Goal: Task Accomplishment & Management: Complete application form

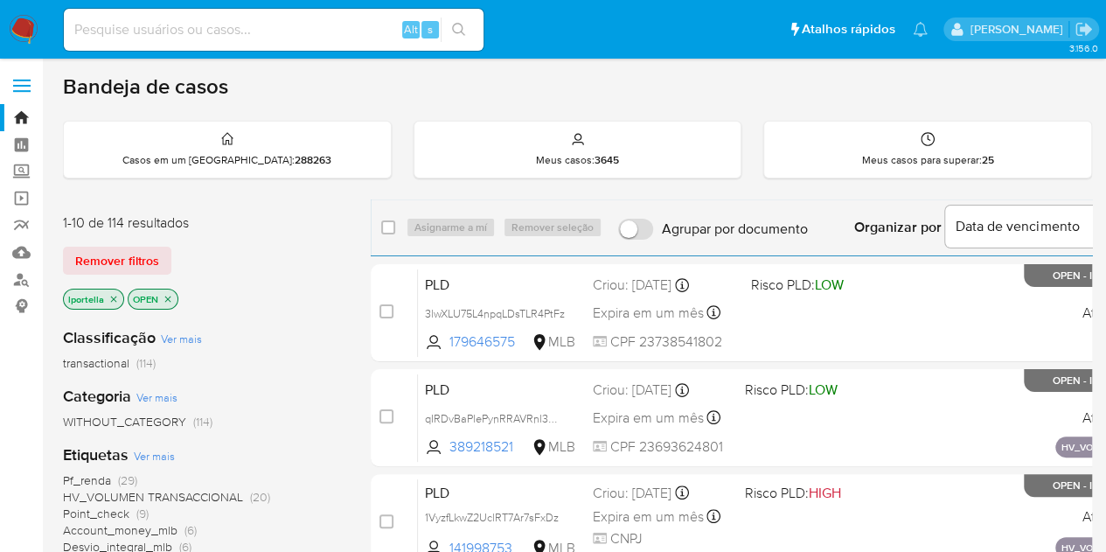
click at [339, 466] on div "Etiquetas Ver mais Pf_renda (29) HV_VOLUMEN TRANSACCIONAL (20) Point_check (9) …" at bounding box center [203, 540] width 280 height 193
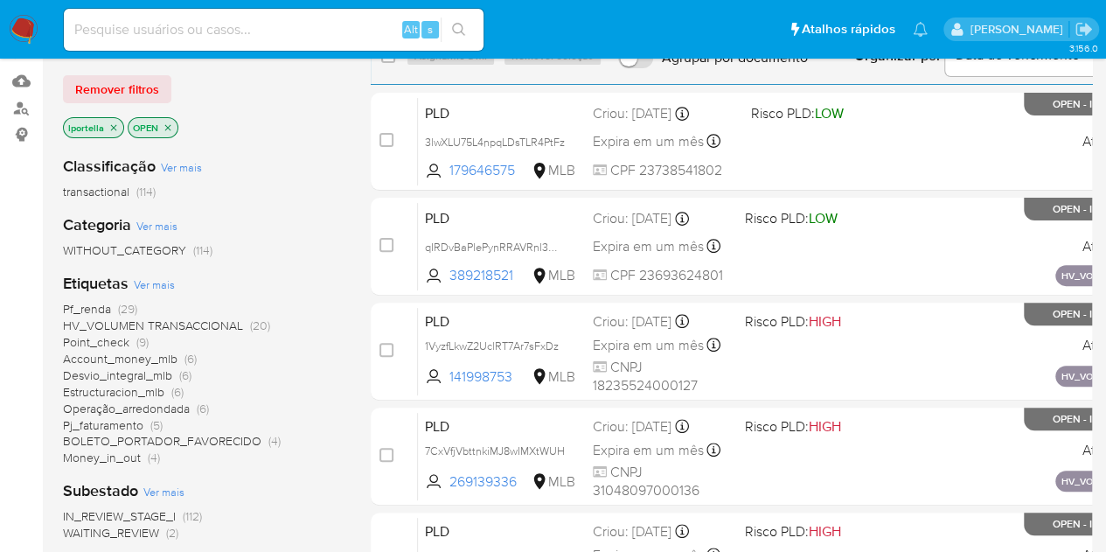
scroll to position [175, 0]
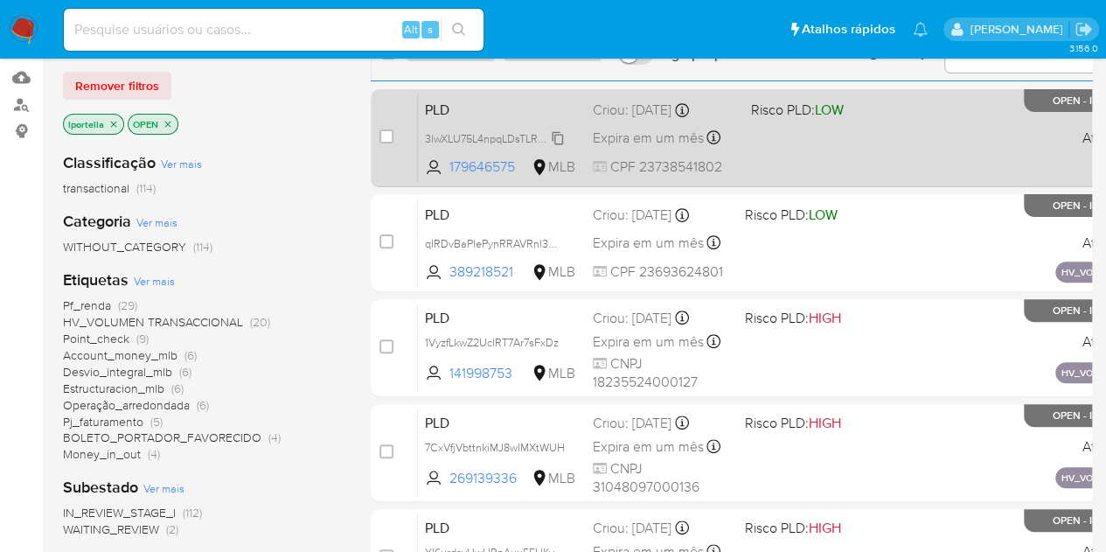
click at [500, 137] on span "3lwXLU75L4npqLDsTLR4PtFz" at bounding box center [495, 137] width 140 height 19
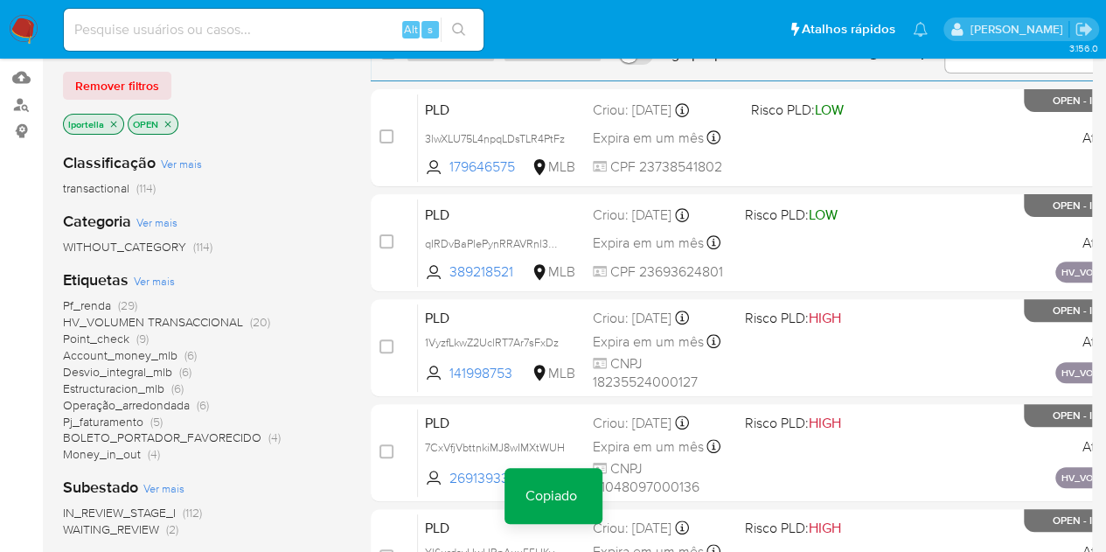
click at [361, 18] on input at bounding box center [274, 29] width 420 height 23
type input "V"
paste input "3lwXLU75L4npqLDsTLR4PtFz"
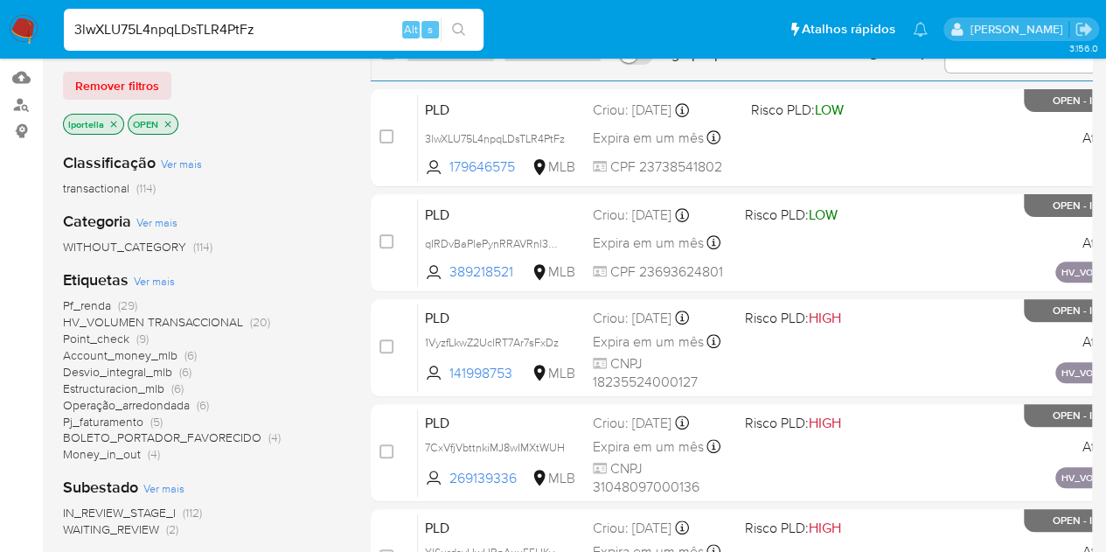
type input "3lwXLU75L4npqLDsTLR4PtFz"
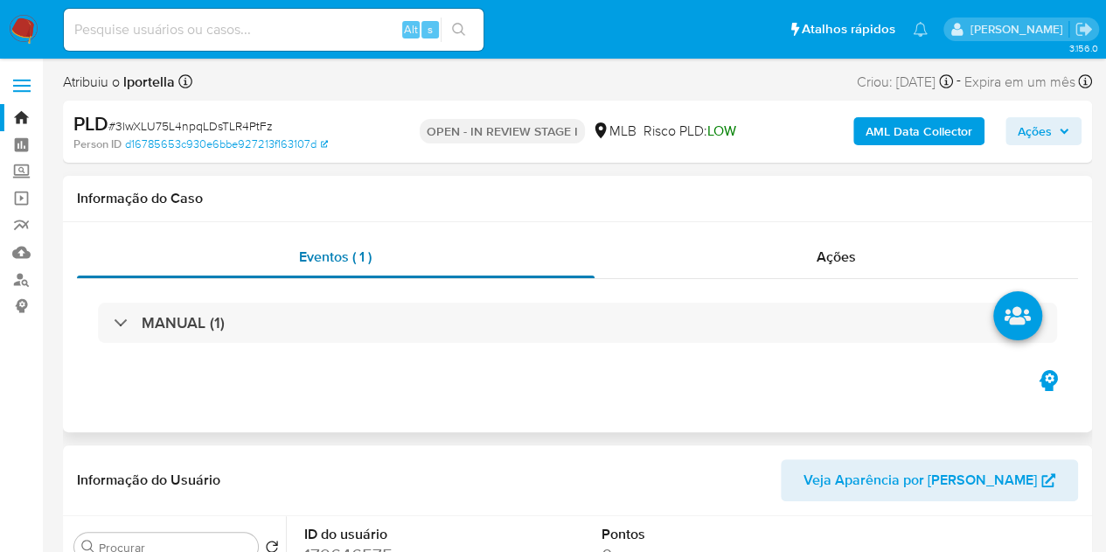
select select "10"
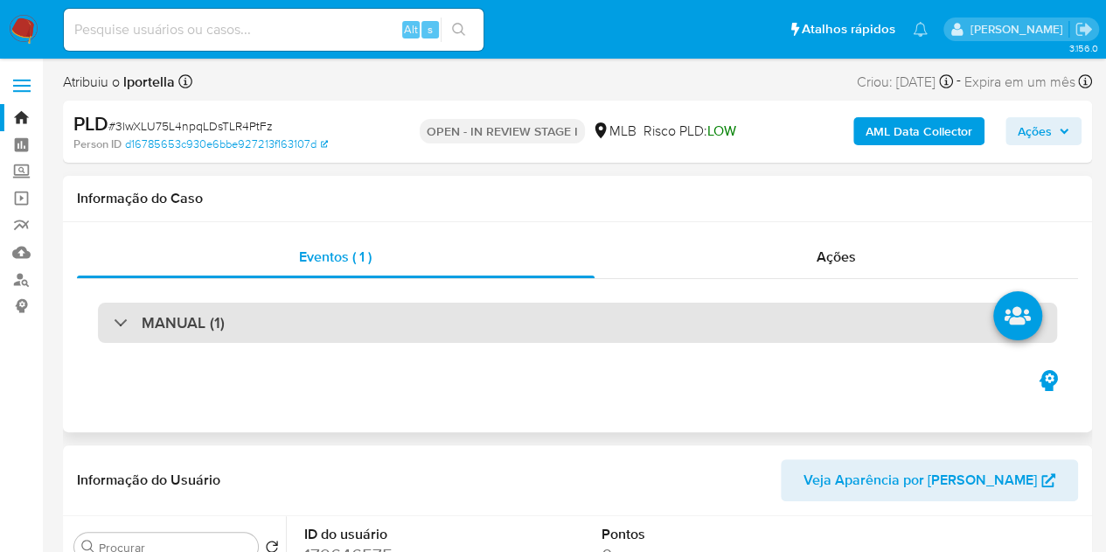
click at [332, 336] on div "MANUAL (1)" at bounding box center [577, 323] width 959 height 40
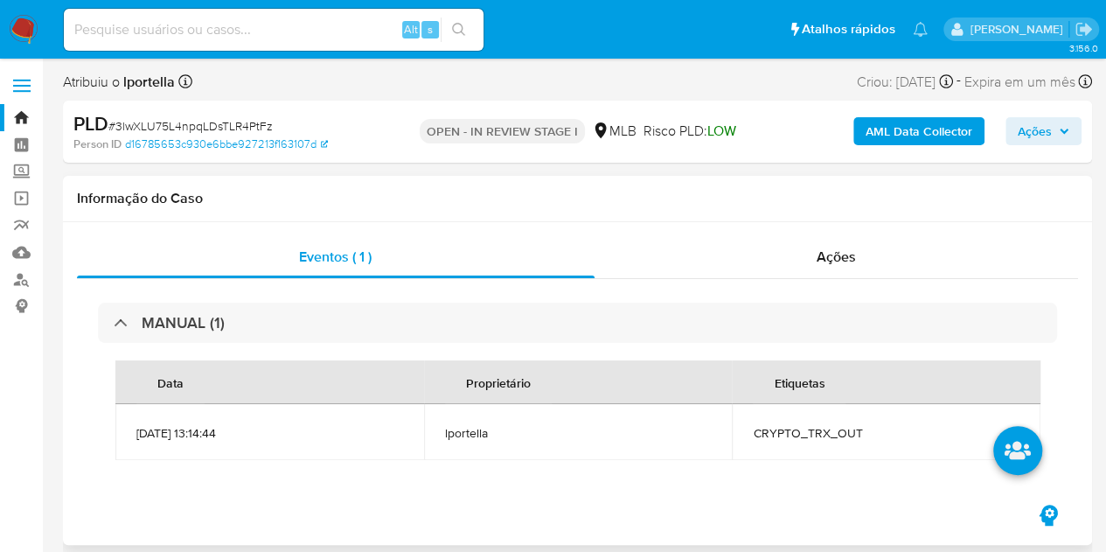
click at [815, 427] on span "CRYPTO_TRX_OUT" at bounding box center [886, 433] width 267 height 16
copy span "CRYPTO_TRX_OUT"
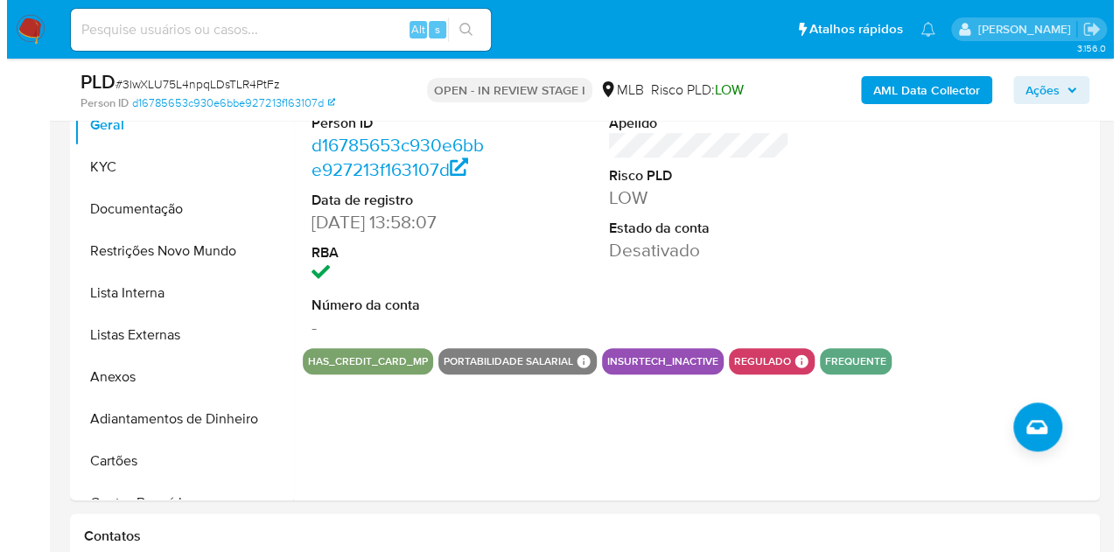
scroll to position [557, 0]
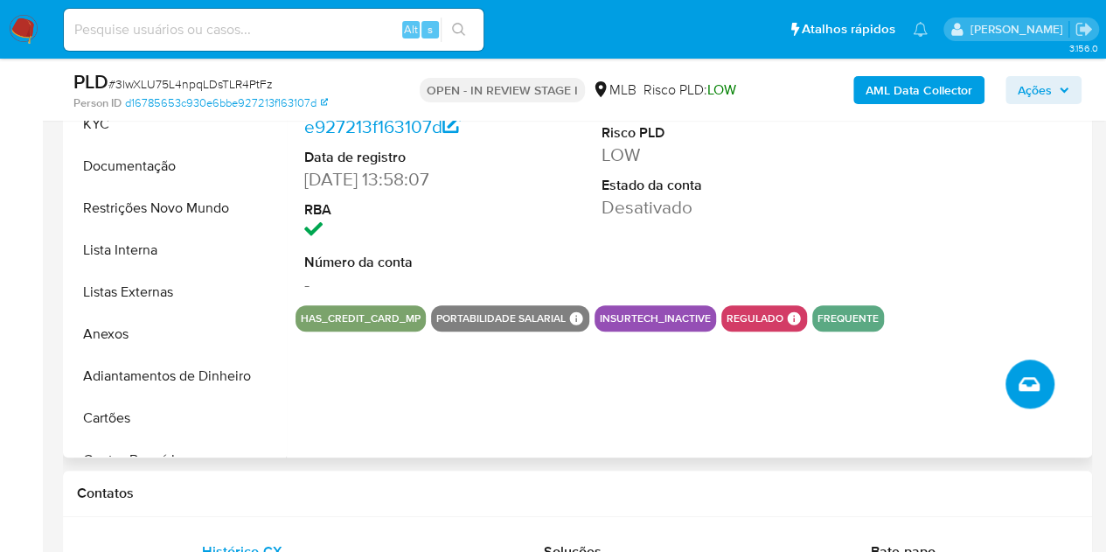
click at [1041, 383] on button "Criar caso manual" at bounding box center [1030, 383] width 49 height 49
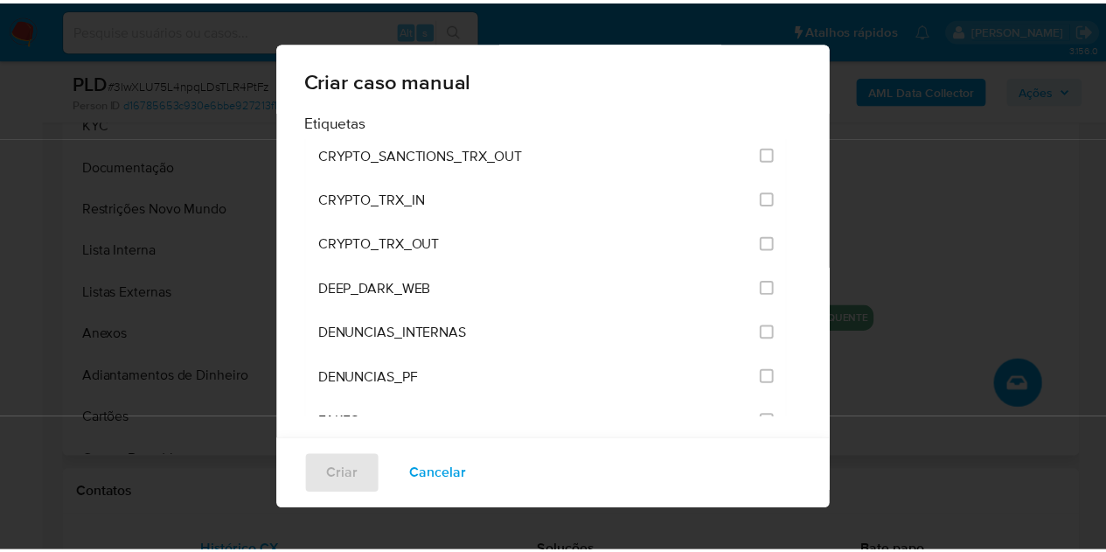
scroll to position [721, 0]
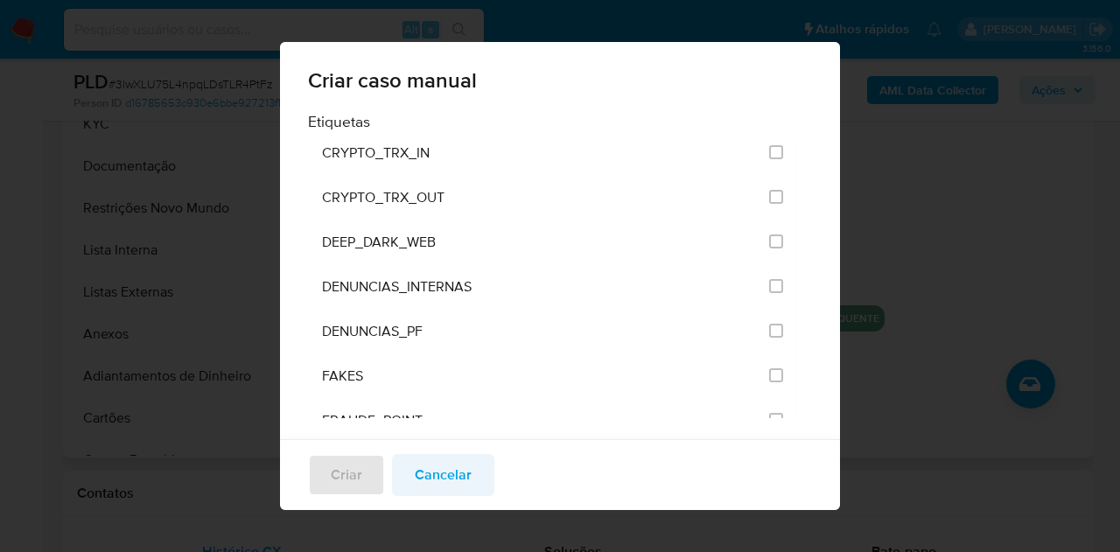
click at [446, 472] on span "Cancelar" at bounding box center [443, 475] width 57 height 38
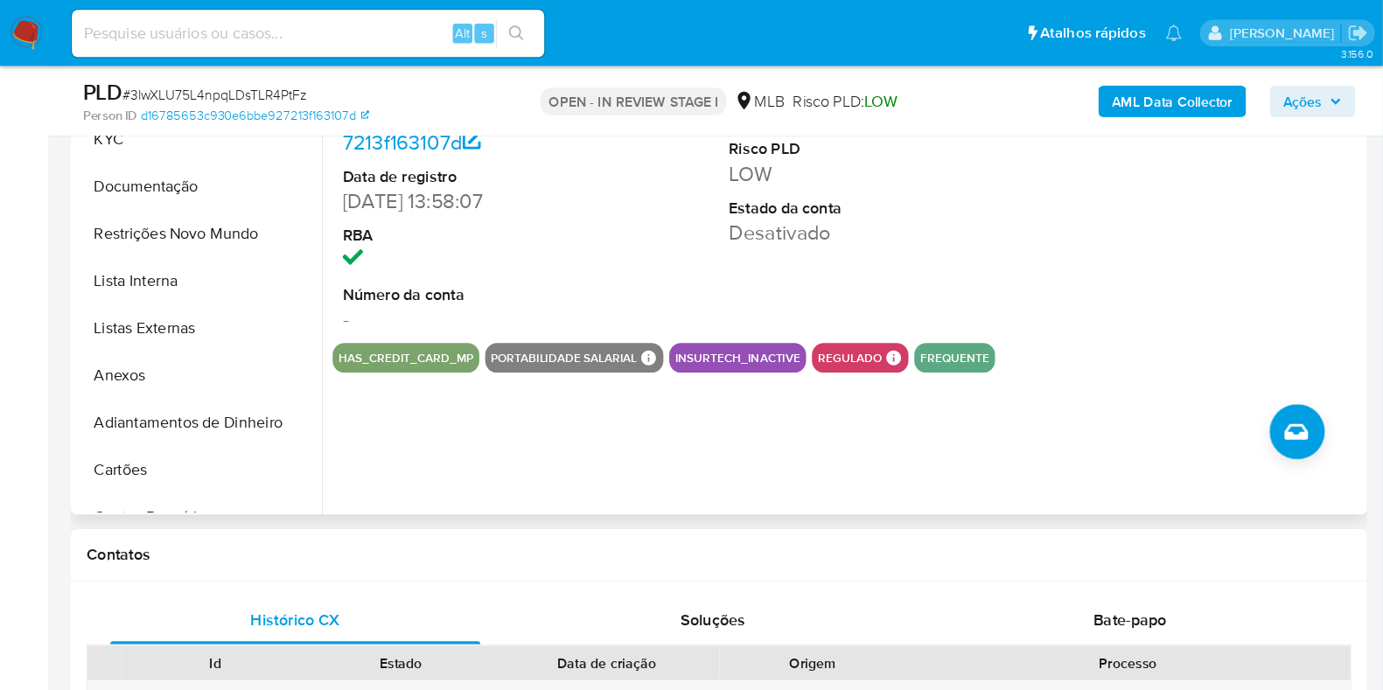
scroll to position [556, 0]
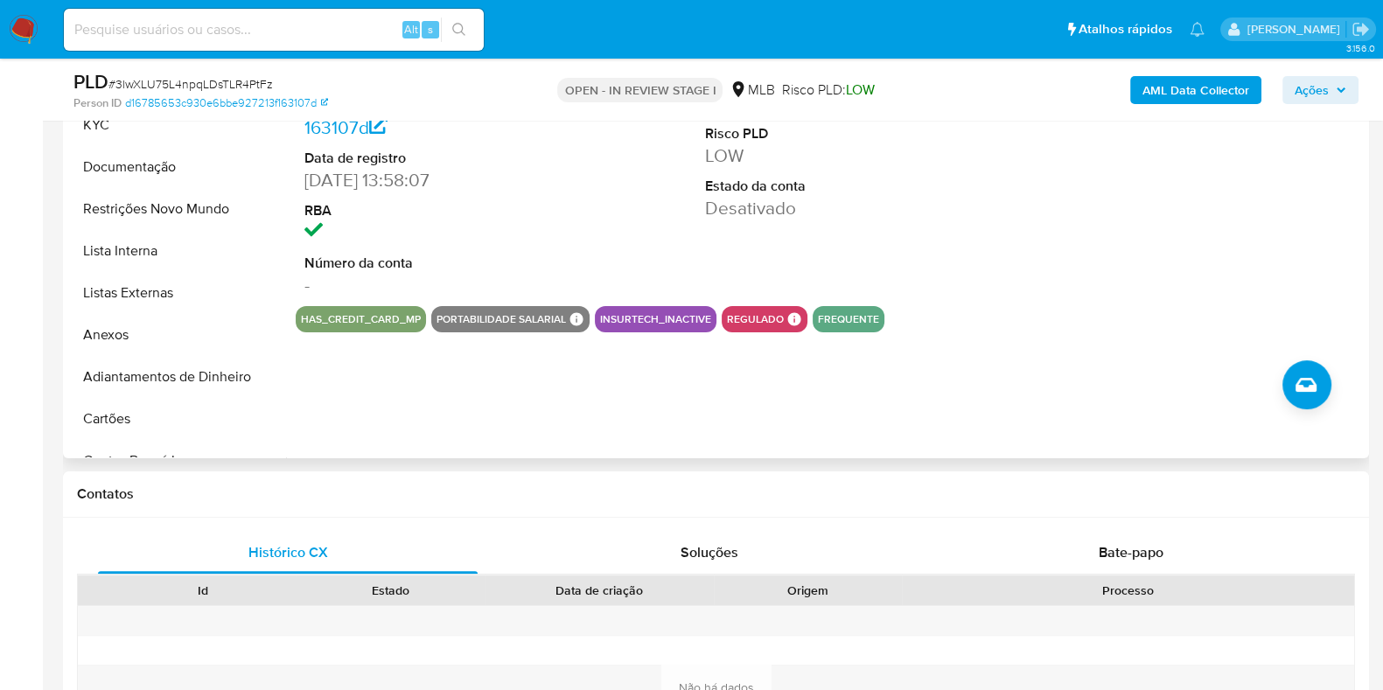
drag, startPoint x: 1104, startPoint y: 1, endPoint x: 952, endPoint y: 422, distance: 447.9
click at [952, 422] on div "ID do usuário 179646575 Person ID d16785653c930e6bbe927213f163107d Data de regi…" at bounding box center [825, 234] width 1078 height 448
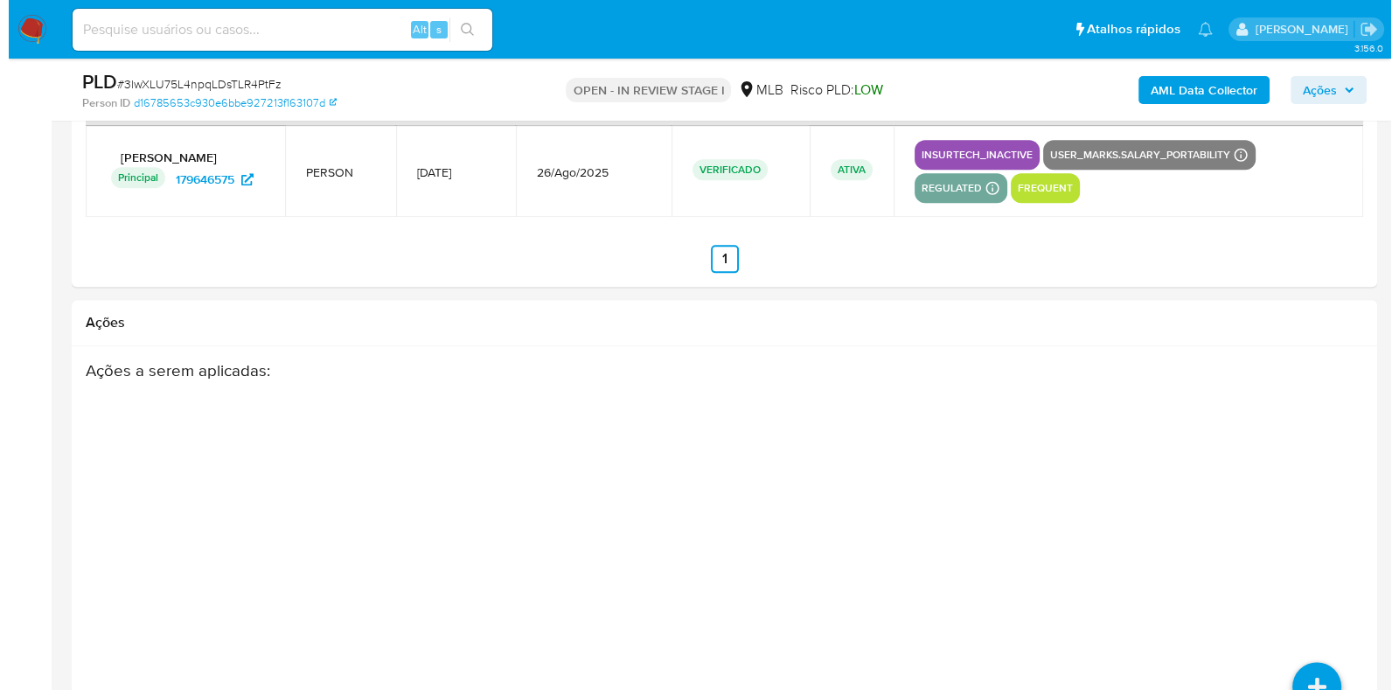
scroll to position [2780, 0]
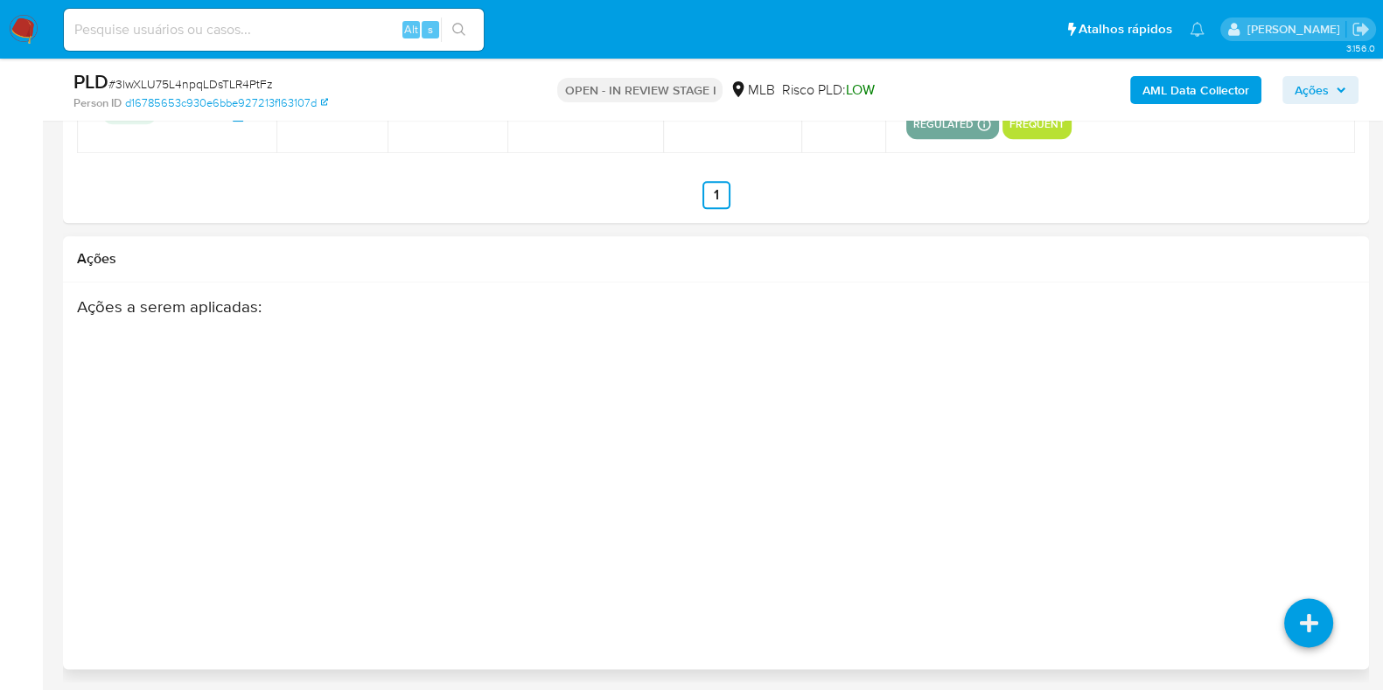
click at [1106, 467] on div "Ações a serem aplicadas :" at bounding box center [716, 437] width 1278 height 280
click at [1106, 551] on icon at bounding box center [1308, 622] width 49 height 49
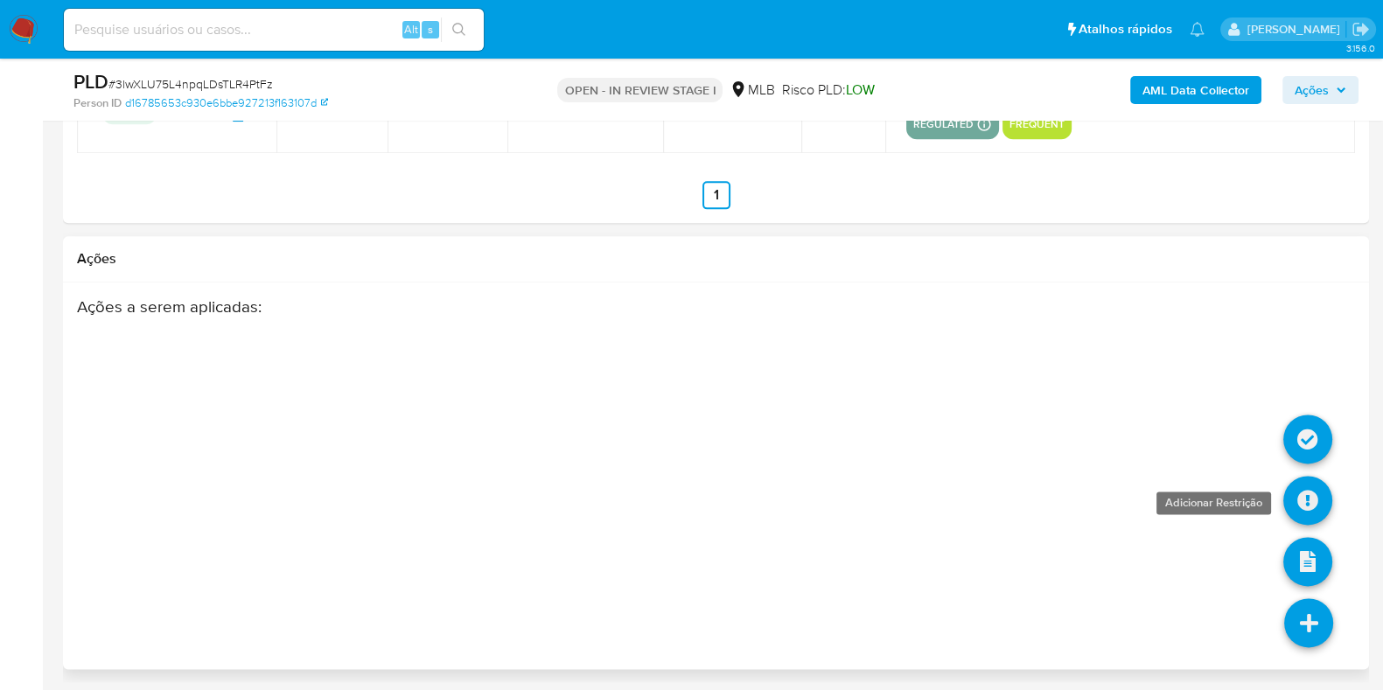
click at [1106, 490] on icon at bounding box center [1307, 500] width 49 height 49
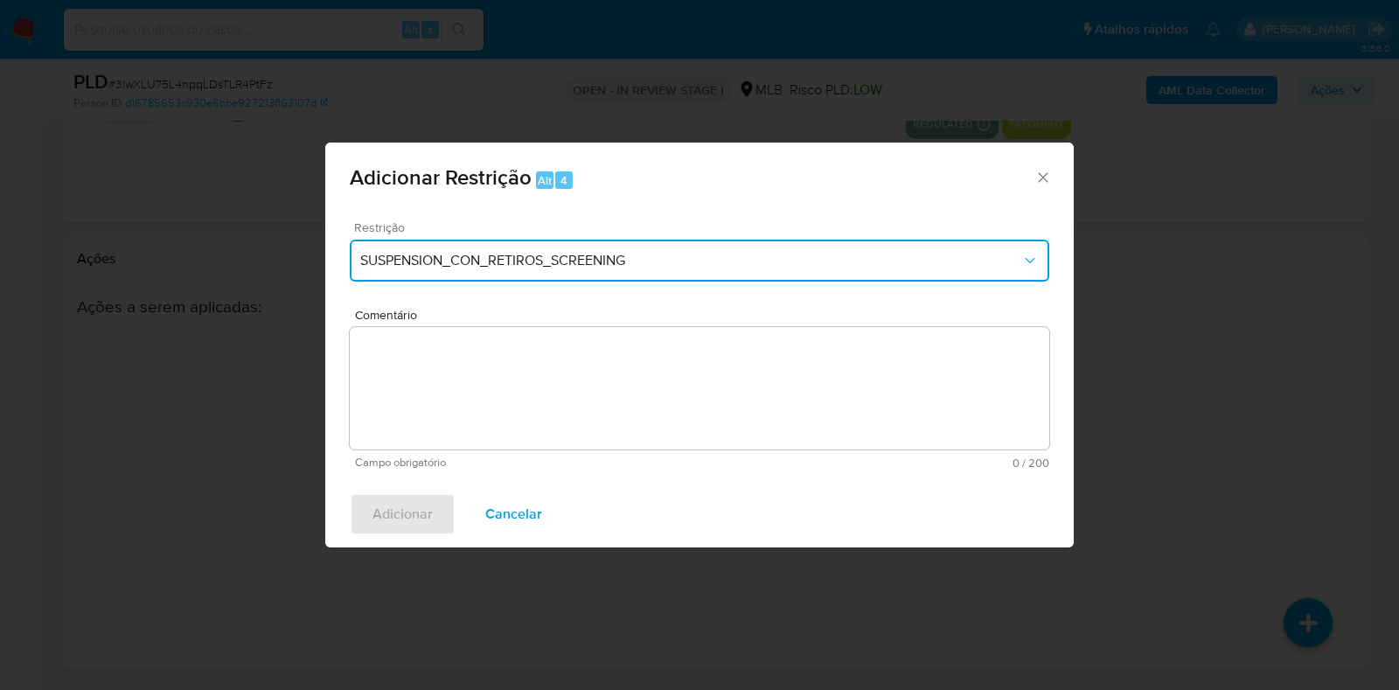
click at [640, 264] on span "SUSPENSION_CON_RETIROS_SCREENING" at bounding box center [690, 260] width 661 height 17
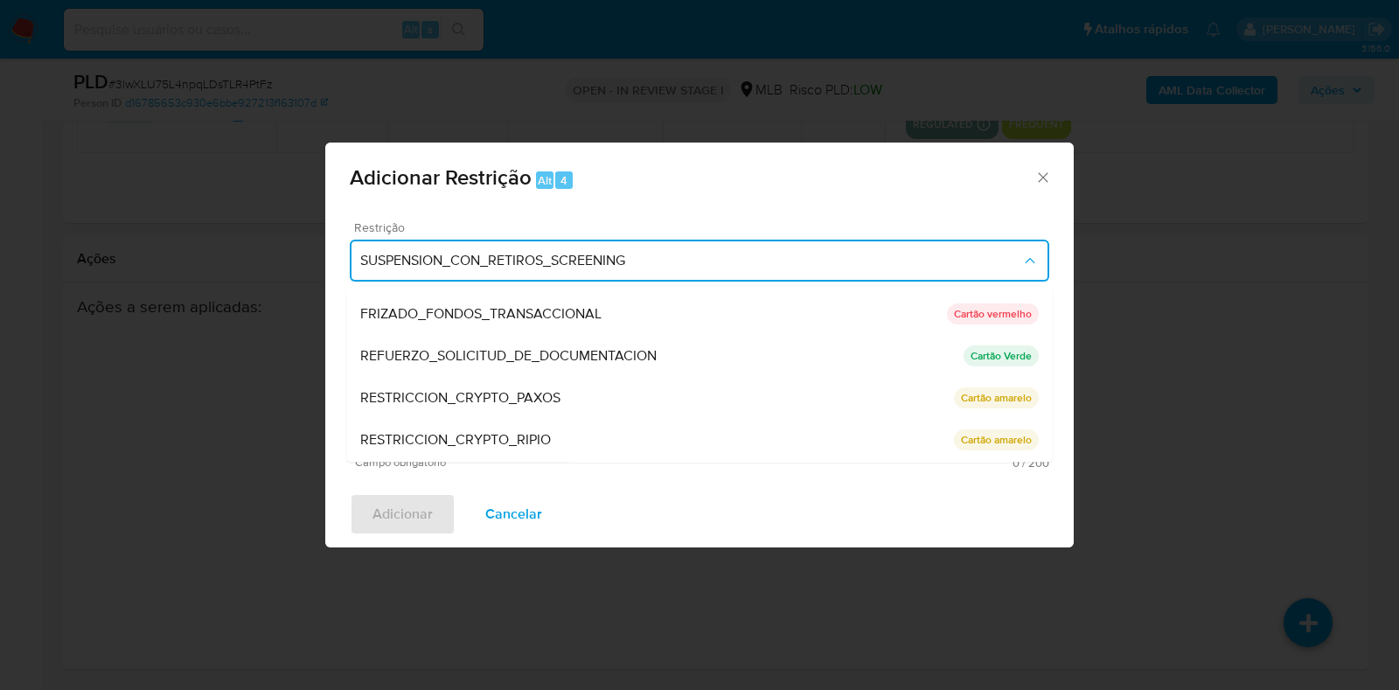
scroll to position [164, 0]
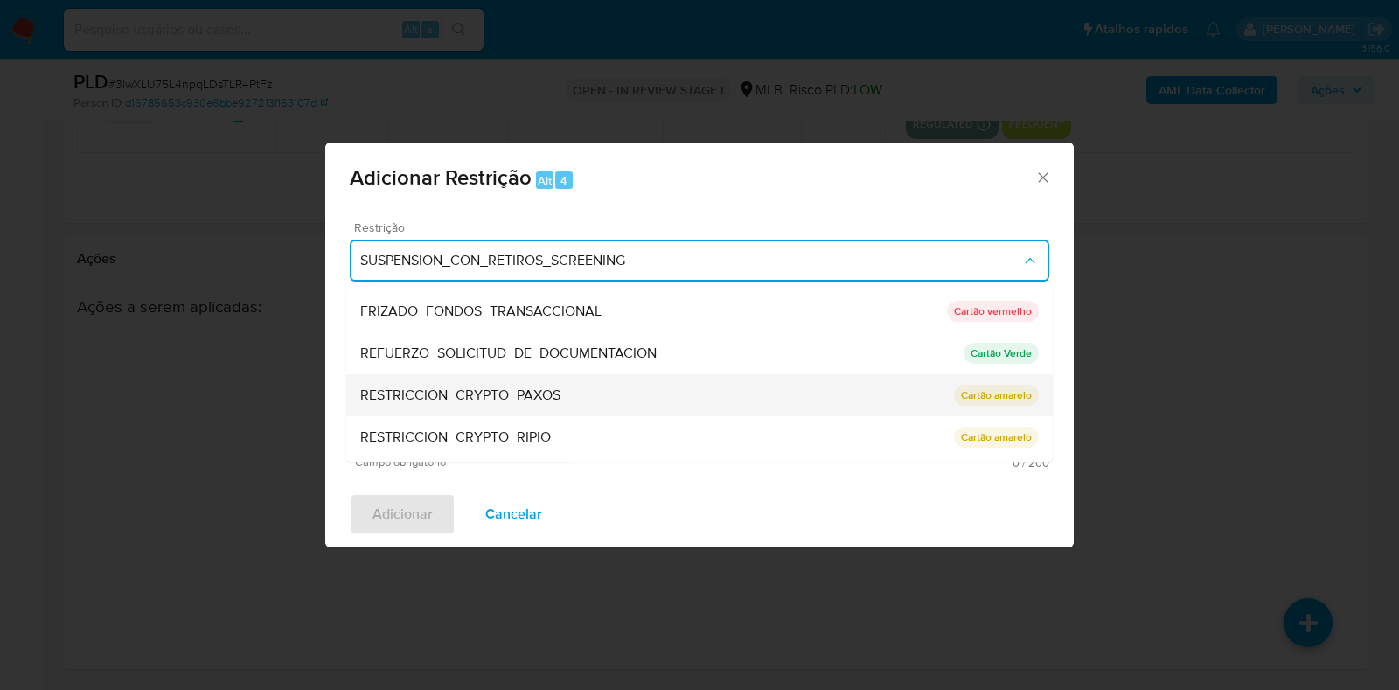
drag, startPoint x: 578, startPoint y: 398, endPoint x: 427, endPoint y: 395, distance: 151.3
click at [427, 395] on div "RESTRICCION_CRYPTO_PAXOS" at bounding box center [657, 396] width 594 height 42
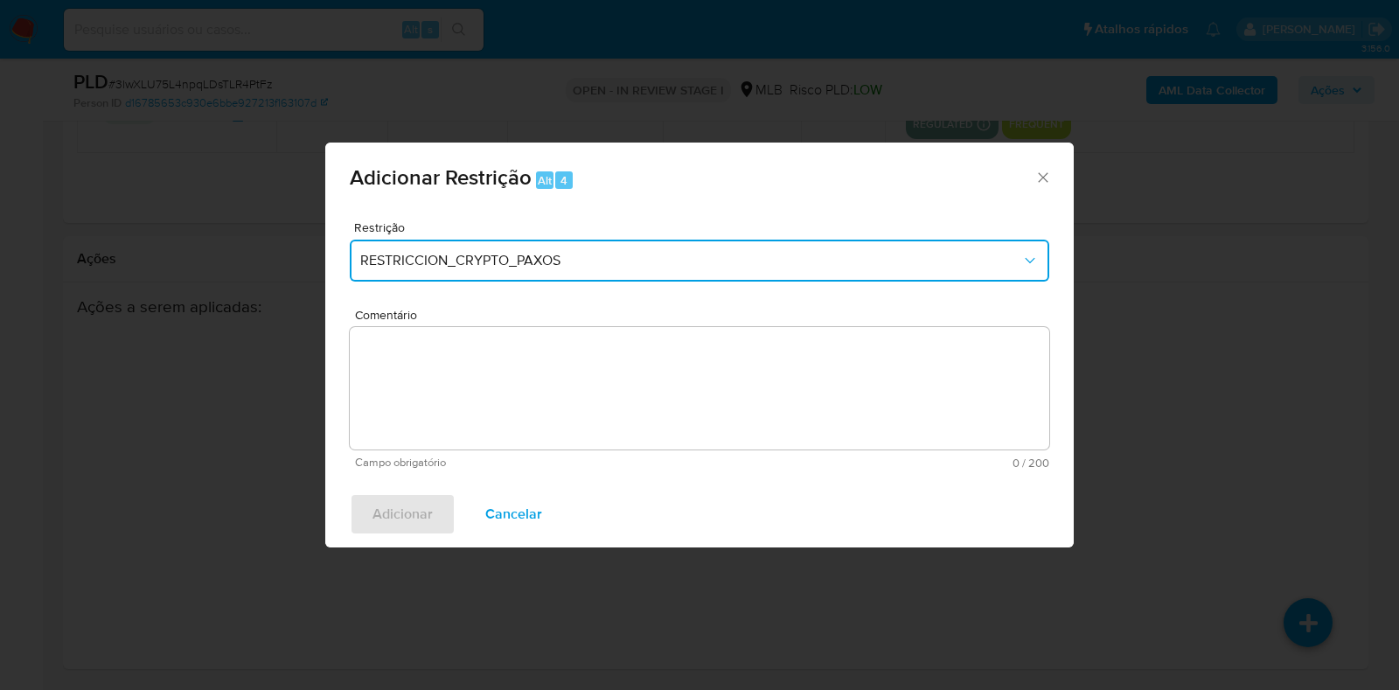
drag, startPoint x: 569, startPoint y: 253, endPoint x: 525, endPoint y: 351, distance: 107.6
click at [525, 351] on form "Restrição RESTRICCION_CRYPTO_PAXOS Comentário Campo obrigatório 0 / 200 200 car…" at bounding box center [700, 345] width 700 height 248
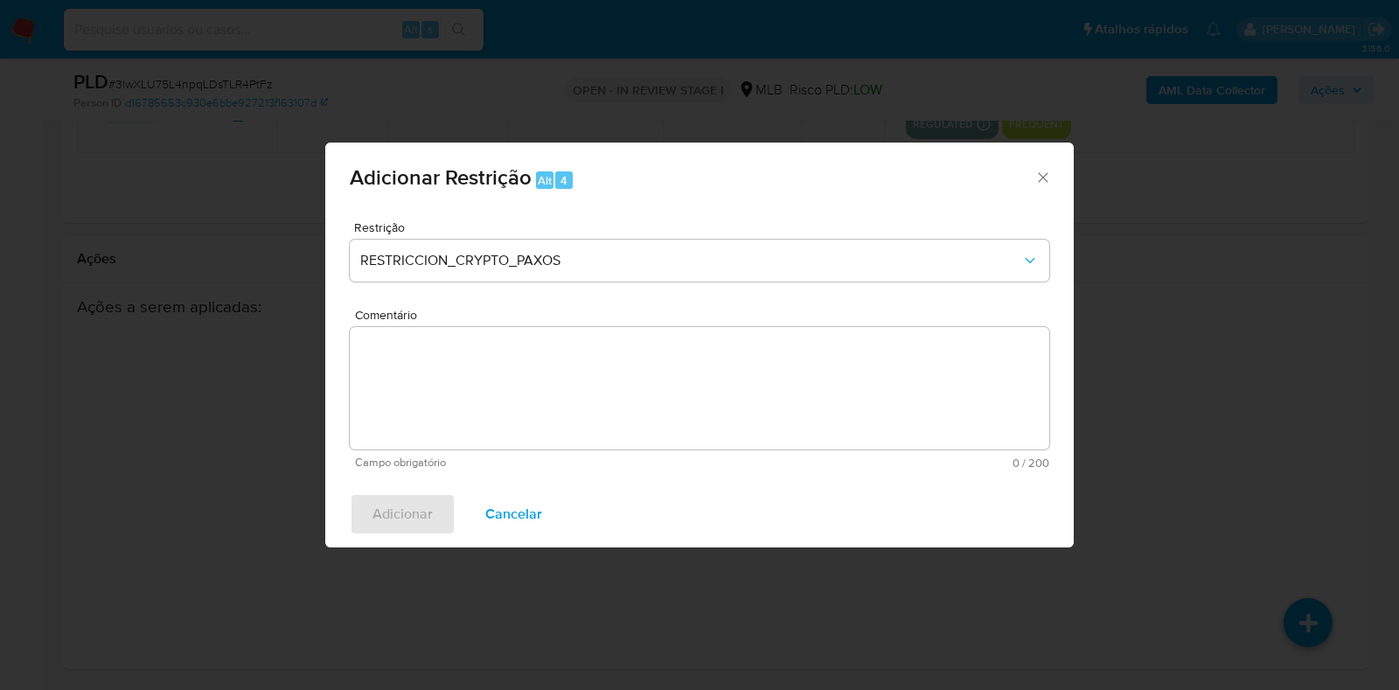
click at [525, 351] on textarea "Comentário" at bounding box center [700, 388] width 700 height 122
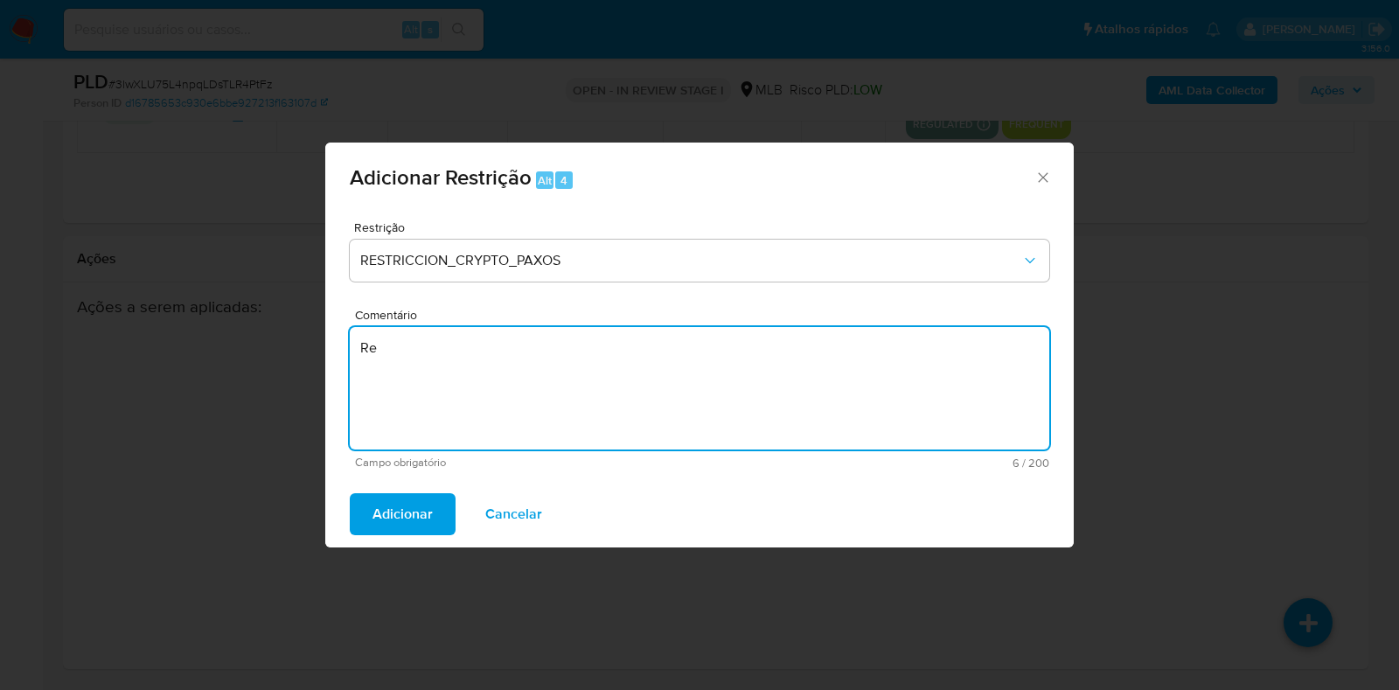
type textarea "R"
drag, startPoint x: 573, startPoint y: 358, endPoint x: 350, endPoint y: 354, distance: 223.1
click at [350, 354] on textarea "RESTRICCION_CRYPTO_PAXOS" at bounding box center [700, 388] width 700 height 122
type textarea "RESTRICCION_CRYPTO_PAXOS"
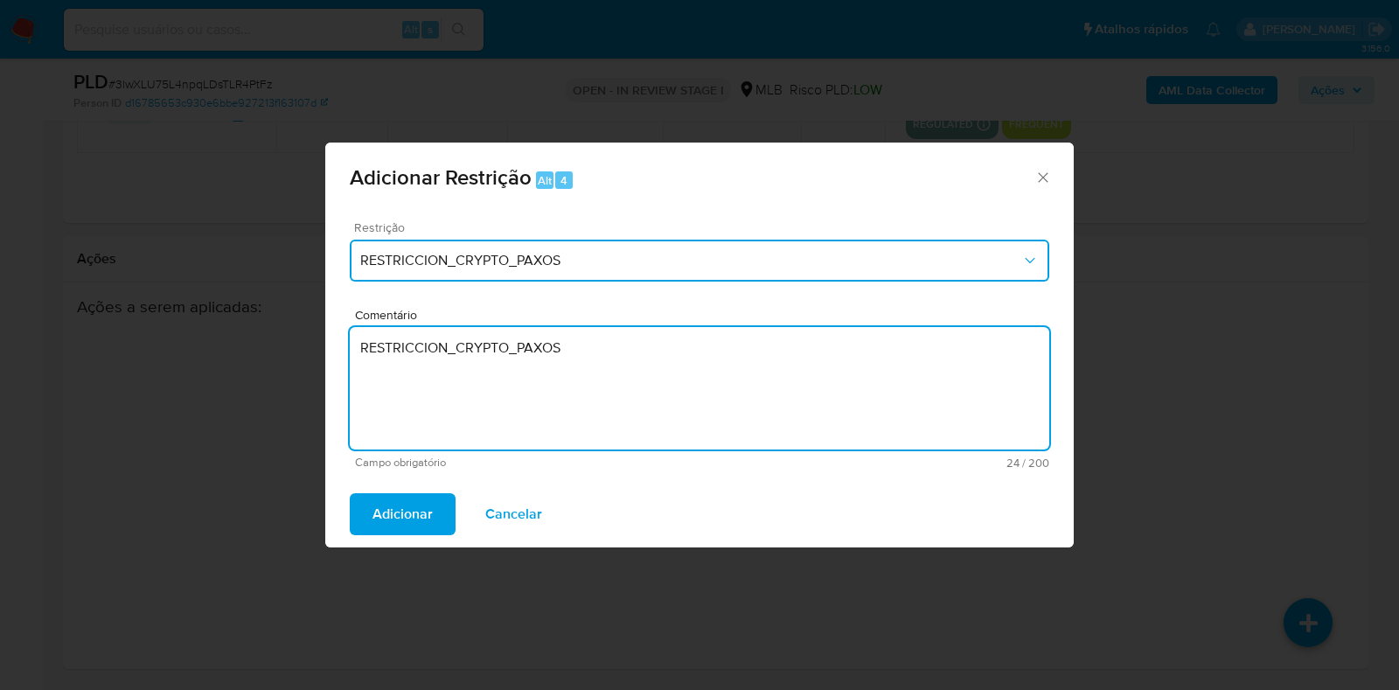
click at [988, 260] on span "RESTRICCION_CRYPTO_PAXOS" at bounding box center [690, 260] width 661 height 17
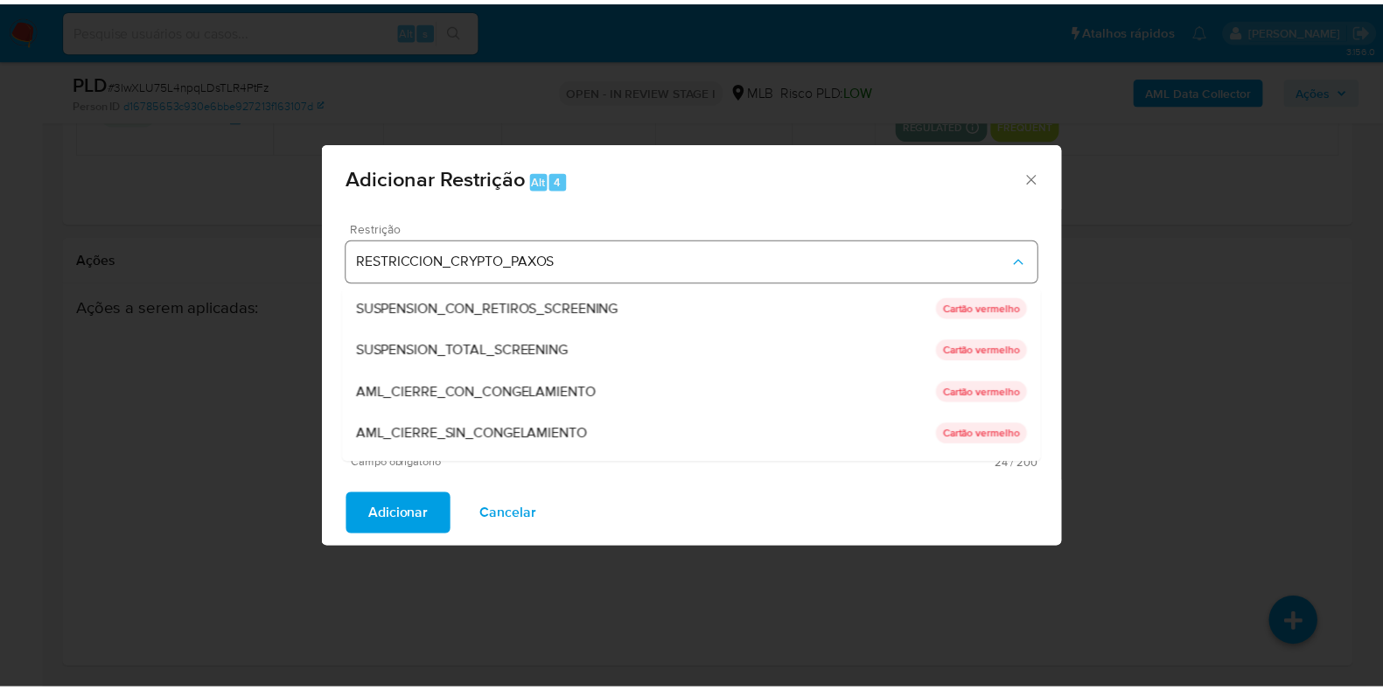
scroll to position [185, 0]
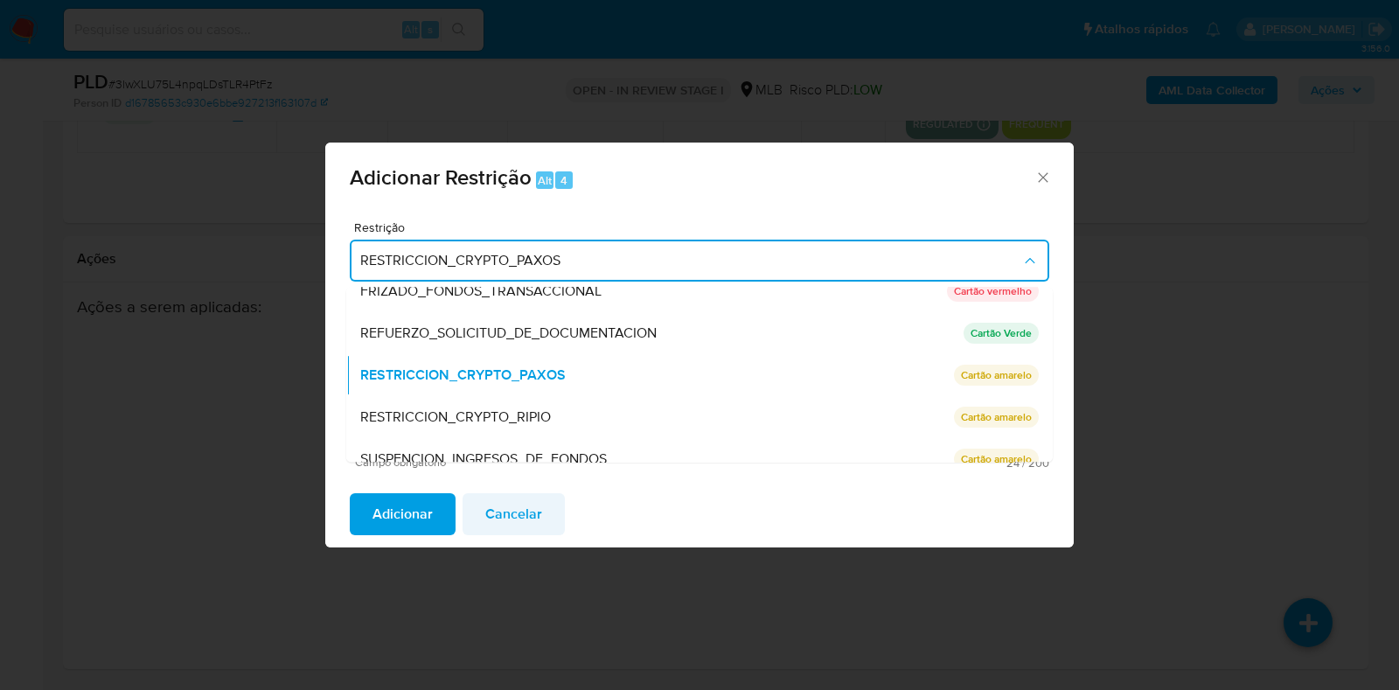
click at [541, 520] on button "Cancelar" at bounding box center [514, 514] width 102 height 42
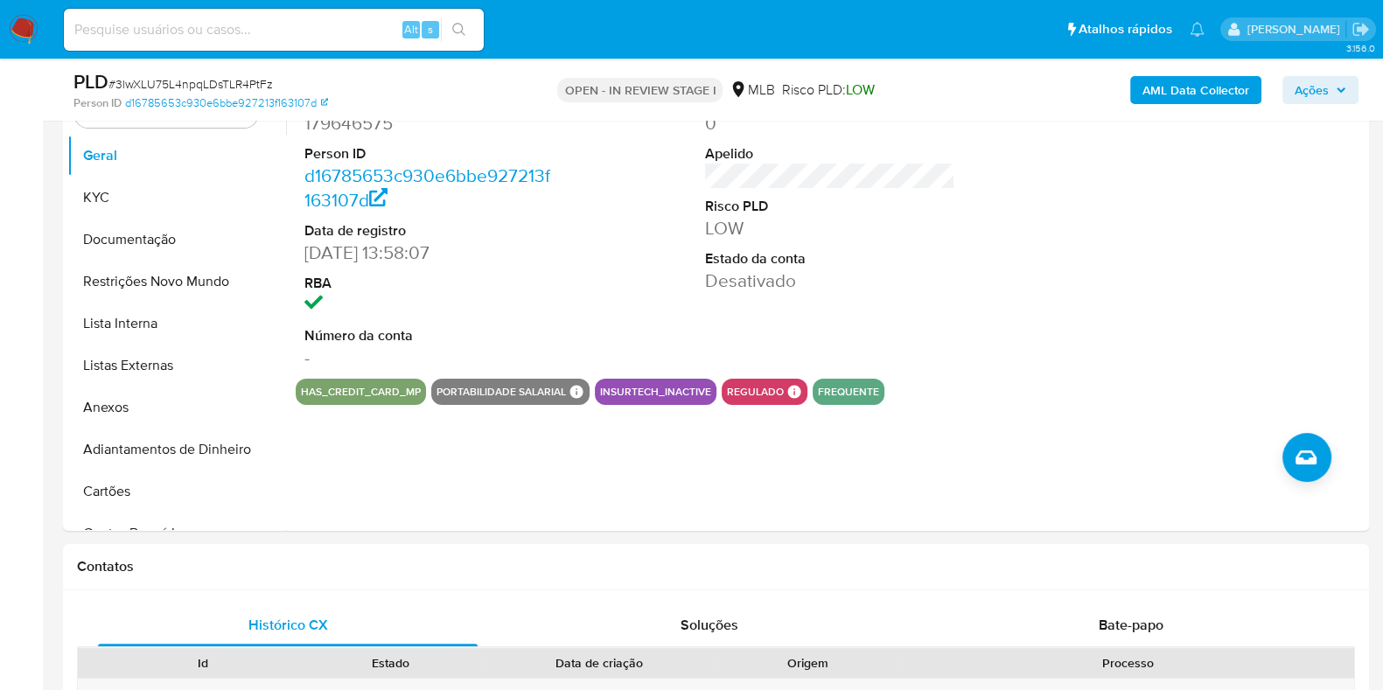
scroll to position [477, 0]
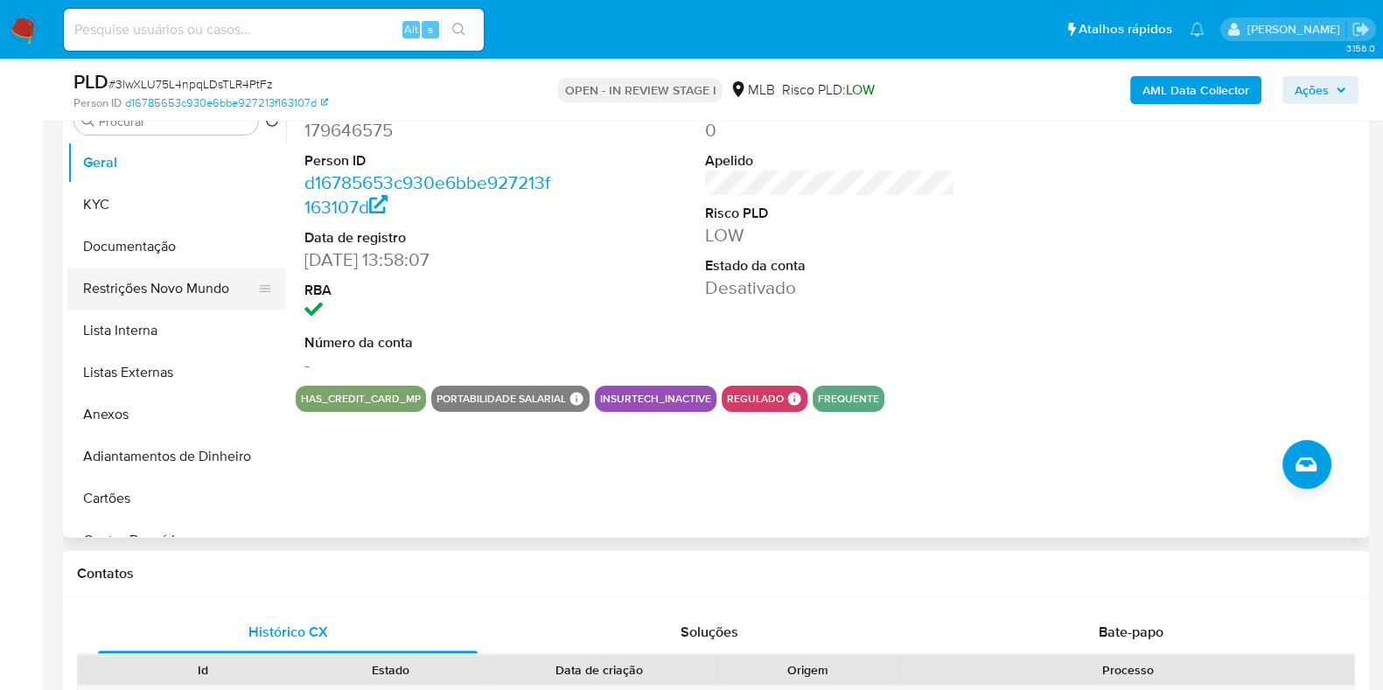
click at [168, 279] on button "Restrições Novo Mundo" at bounding box center [169, 289] width 205 height 42
